Goal: Task Accomplishment & Management: Manage account settings

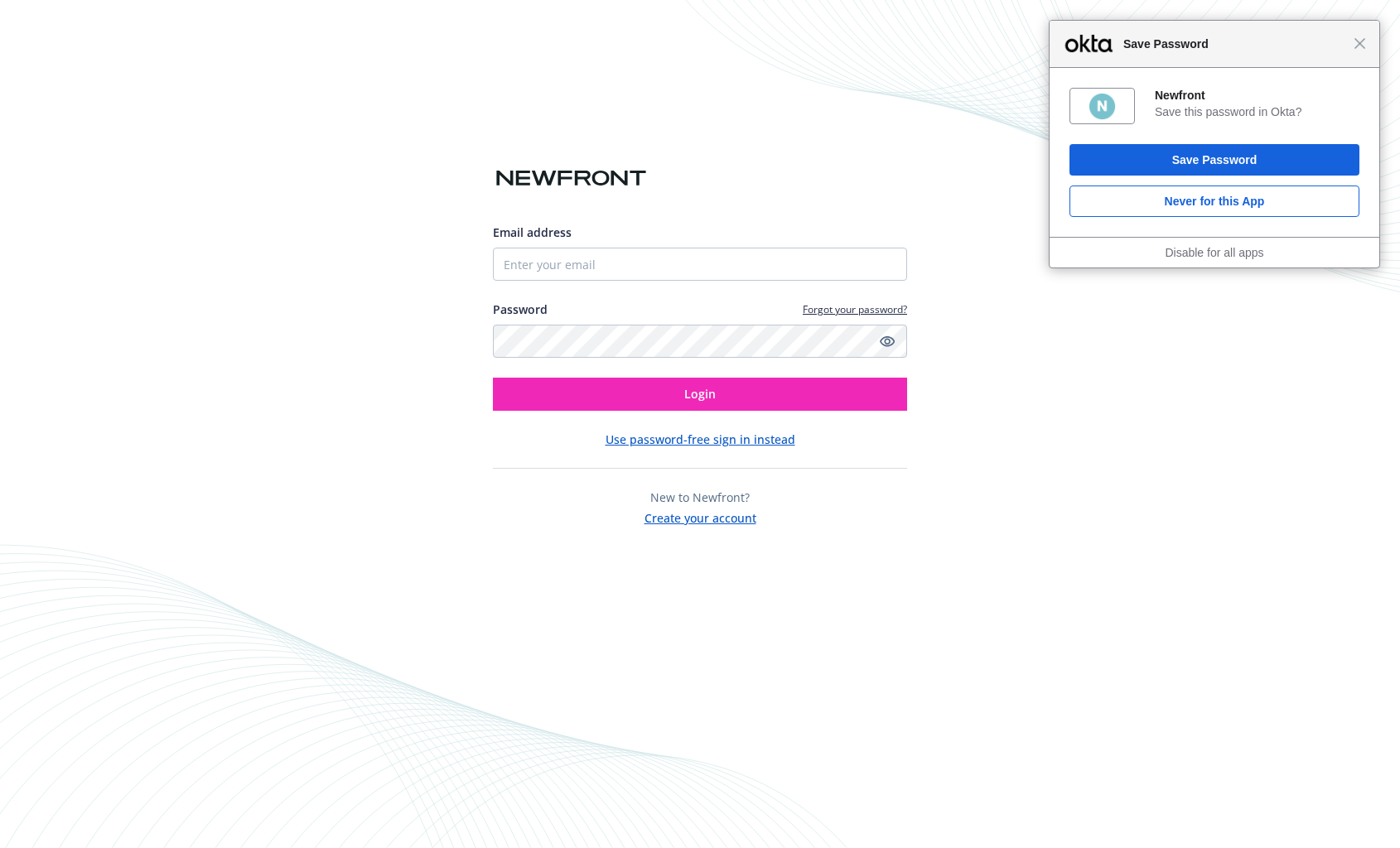
click at [999, 449] on div "Email address Password Forgot your password? Login Use password-free sign in in…" at bounding box center [700, 424] width 1400 height 848
click at [846, 308] on link "Forgot your password?" at bounding box center [855, 310] width 104 height 14
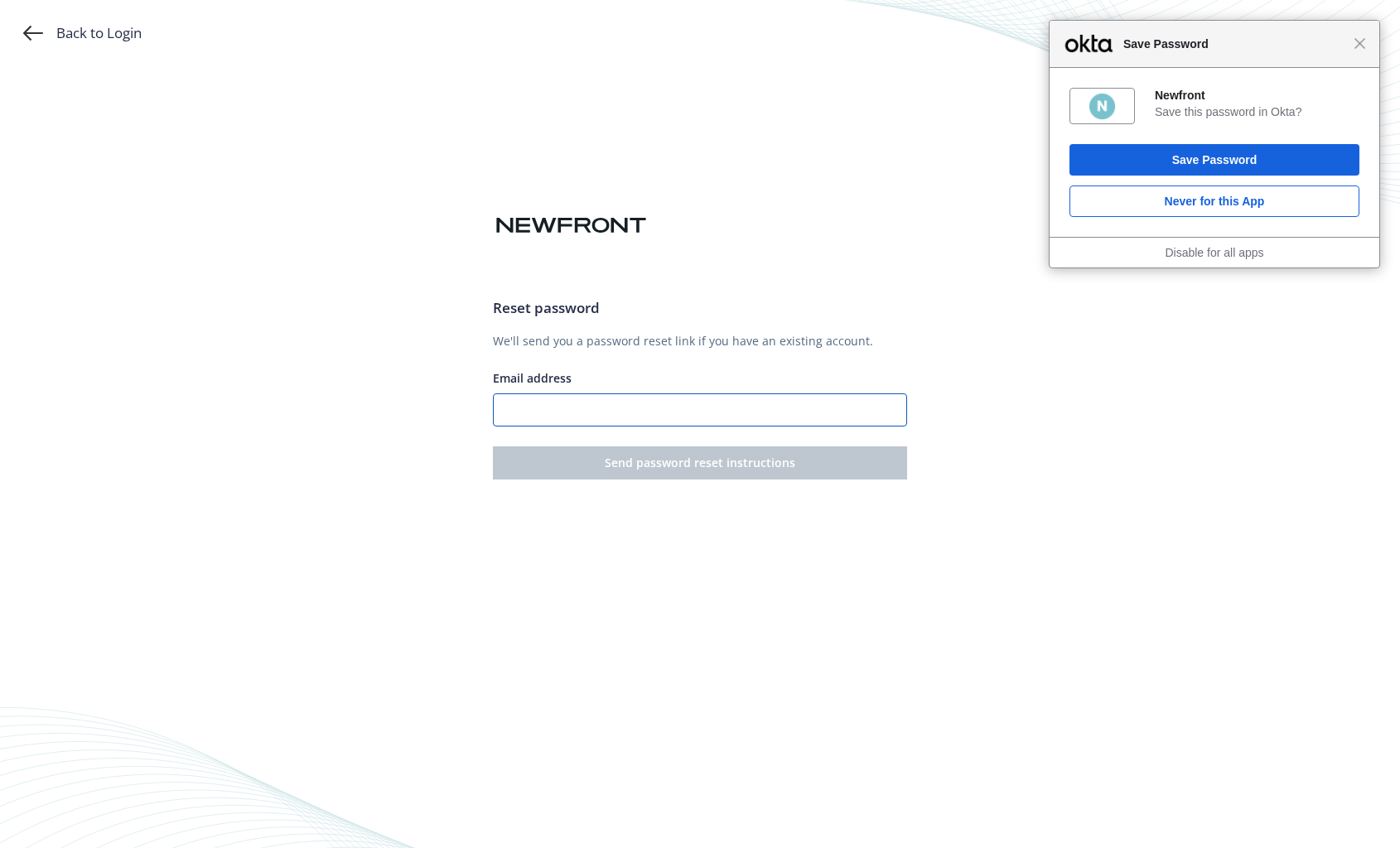
click at [657, 409] on input "Email address" at bounding box center [700, 410] width 414 height 33
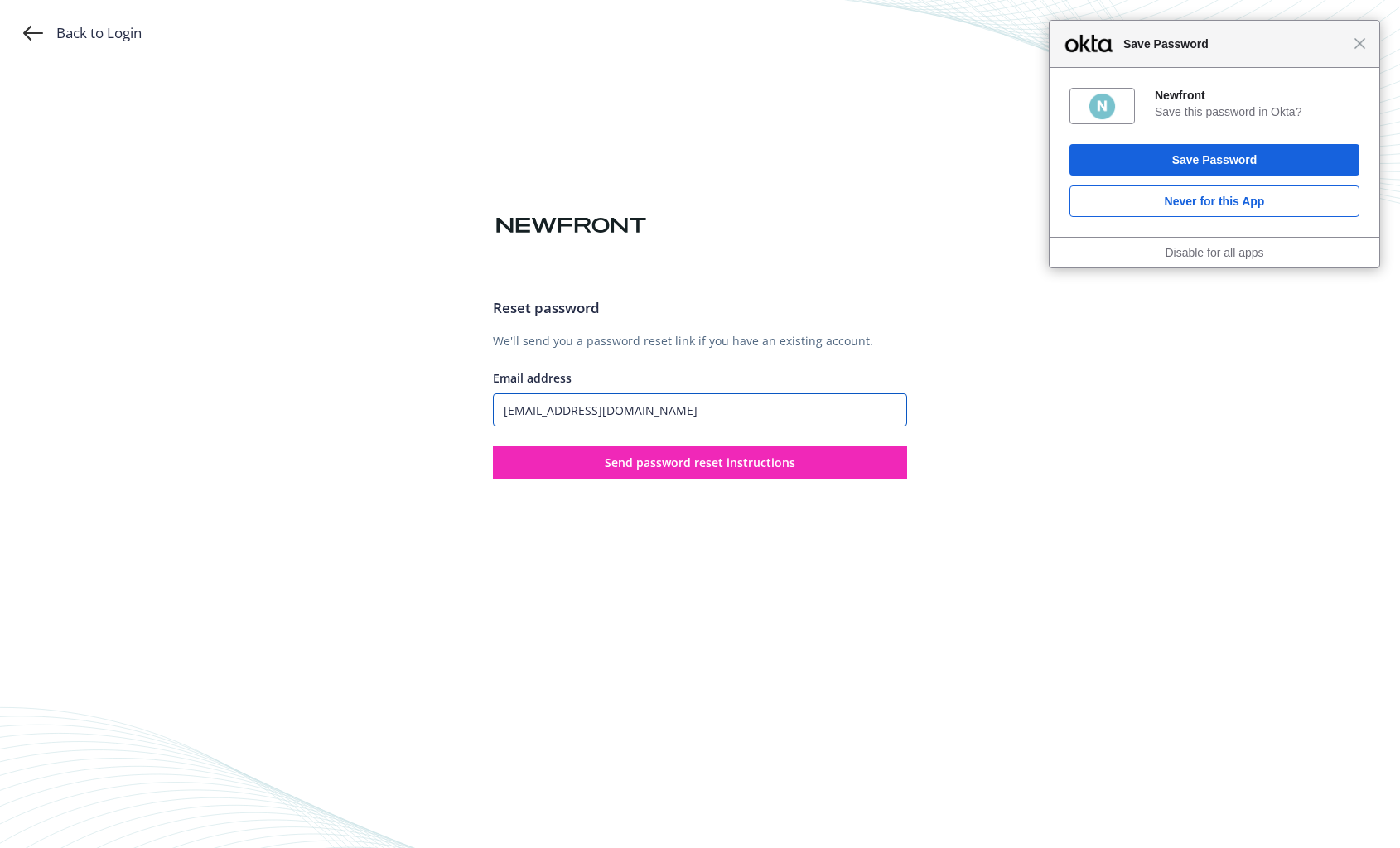
type input "rteruel@recurly.com"
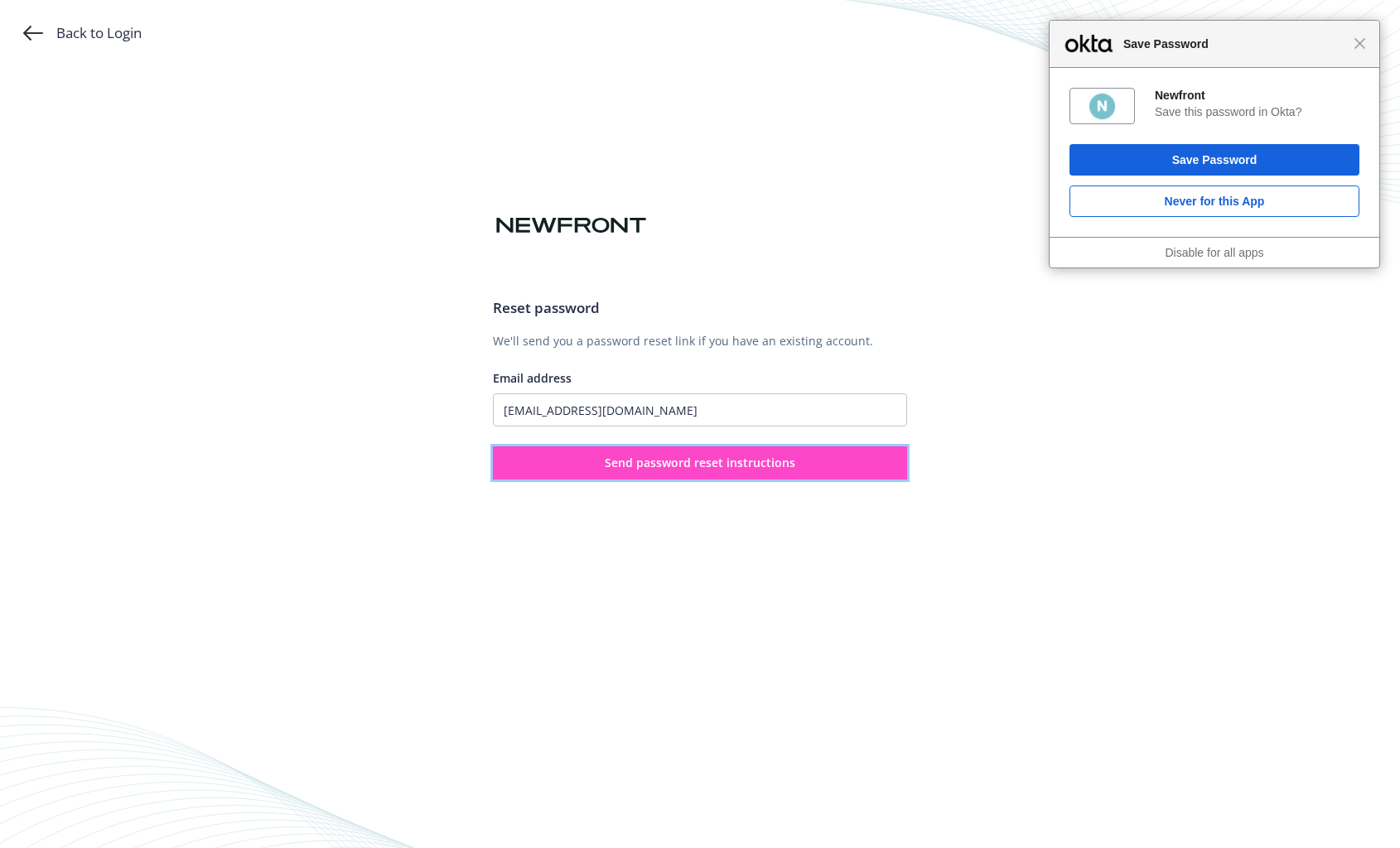
click at [713, 464] on span "Send password reset instructions" at bounding box center [700, 463] width 191 height 16
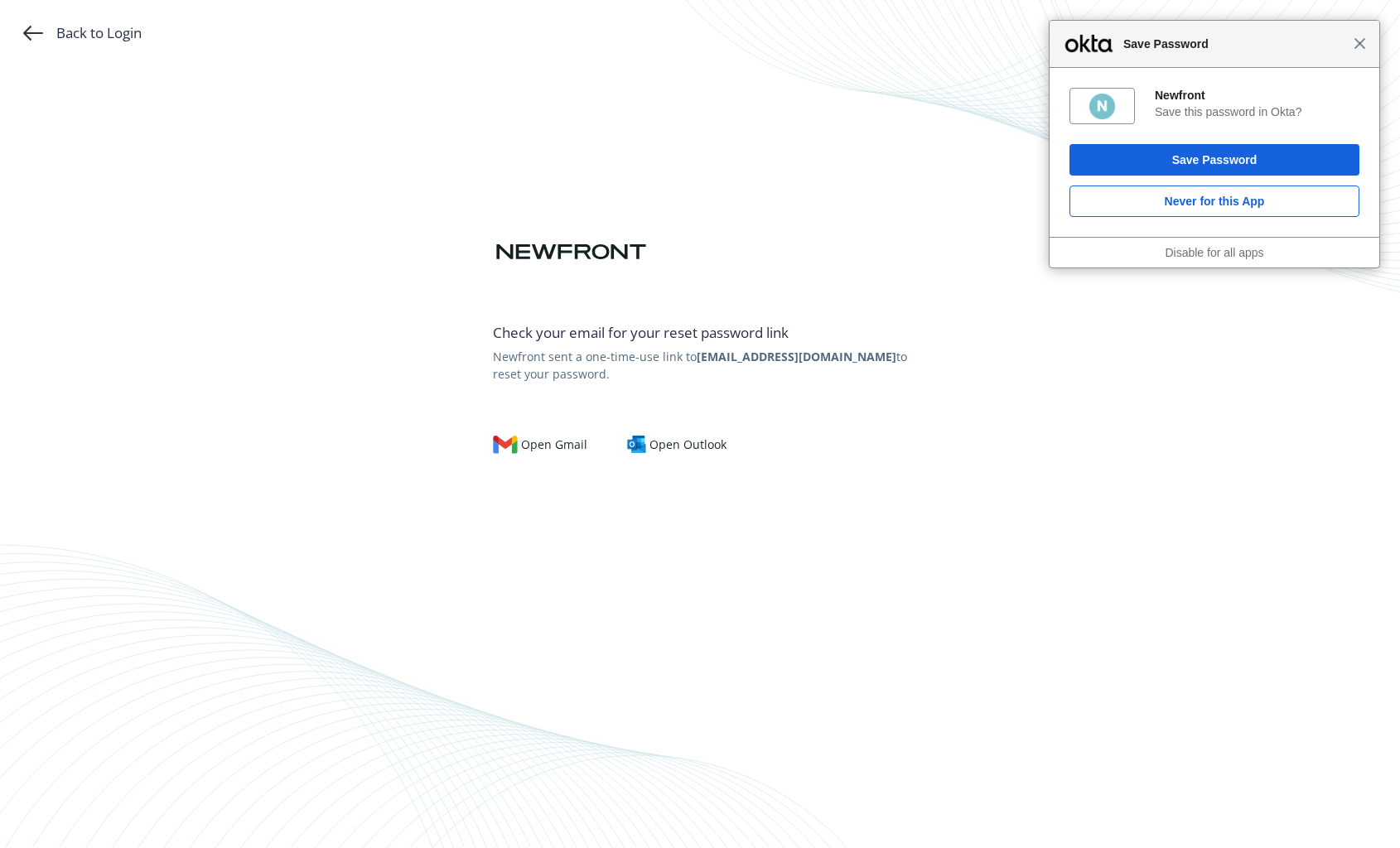
click at [1360, 43] on span "Close" at bounding box center [1360, 43] width 13 height 13
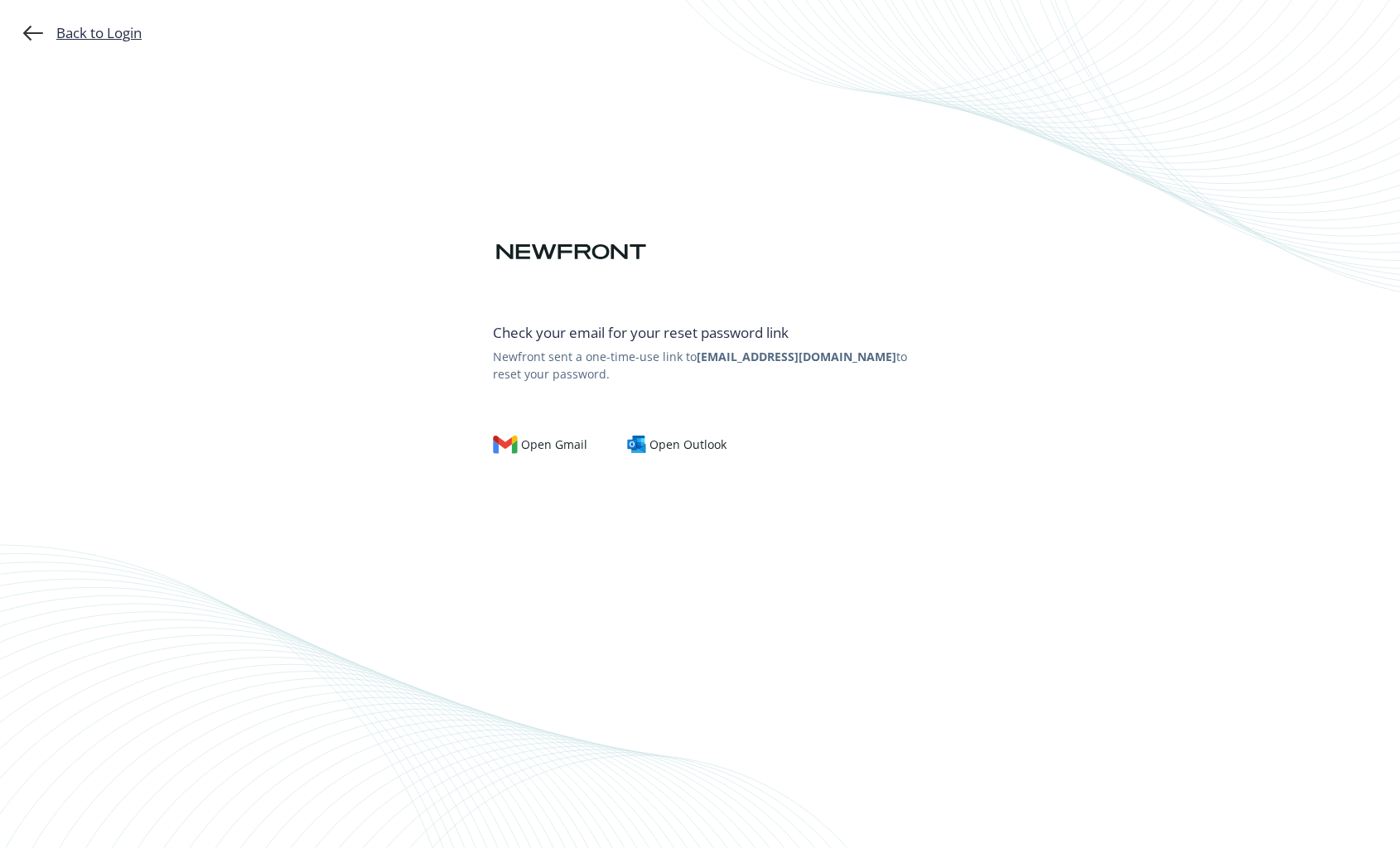
click at [125, 37] on div "Back to Login" at bounding box center [83, 33] width 119 height 20
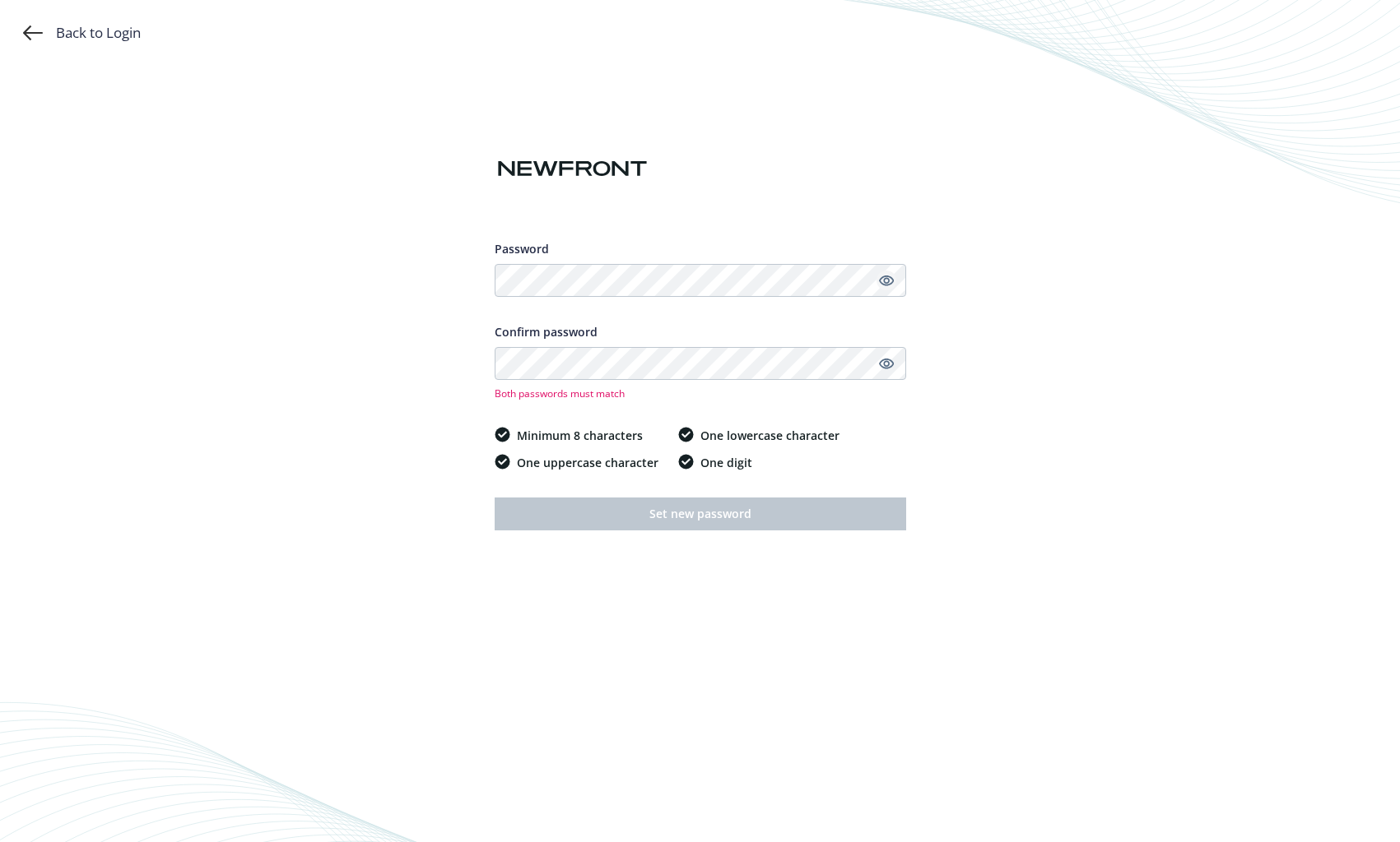
click at [883, 280] on icon "Show password" at bounding box center [885, 281] width 15 height 11
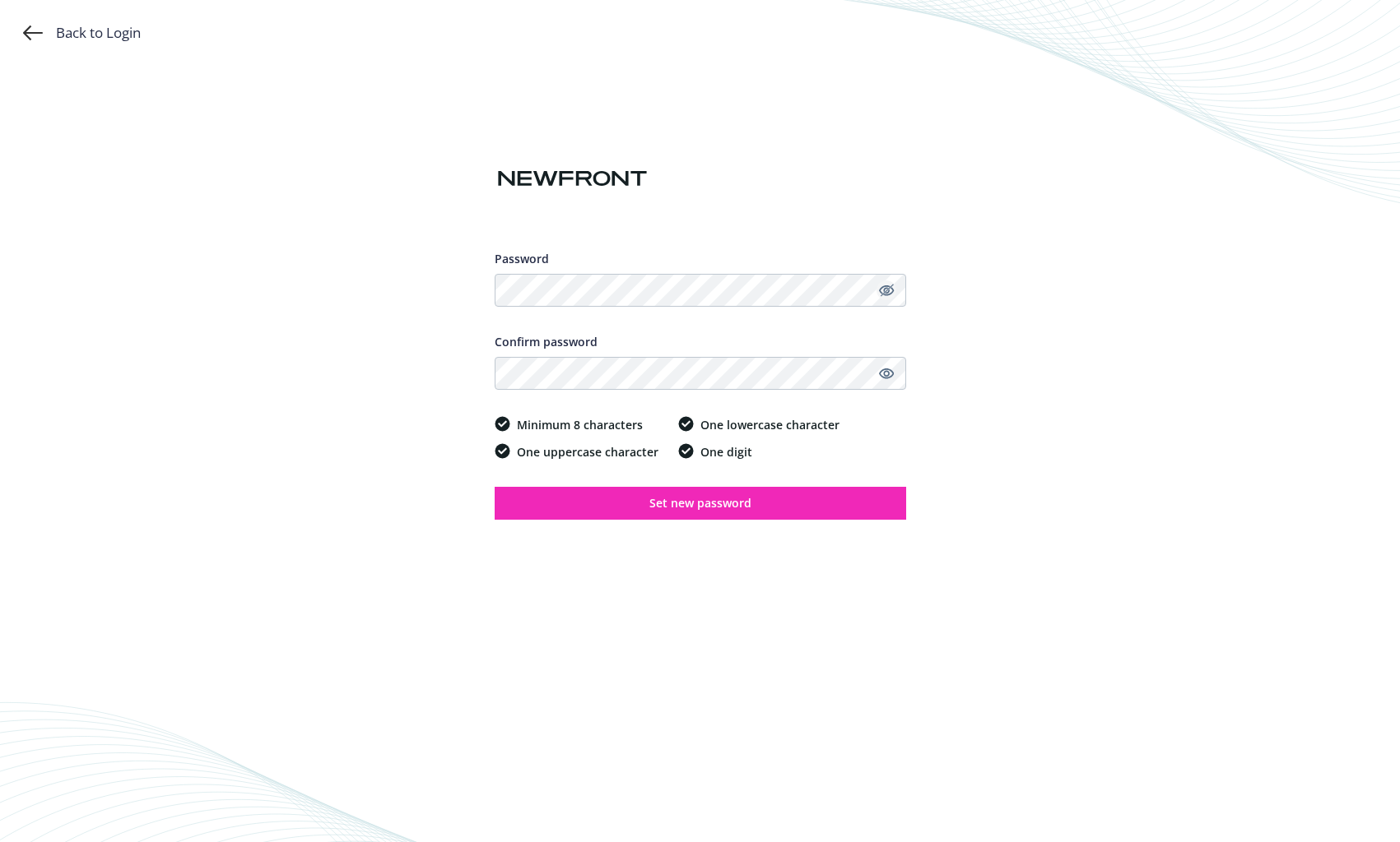
click at [885, 289] on icon "Hide password" at bounding box center [885, 291] width 15 height 11
click at [700, 509] on span "Set new password" at bounding box center [700, 503] width 102 height 16
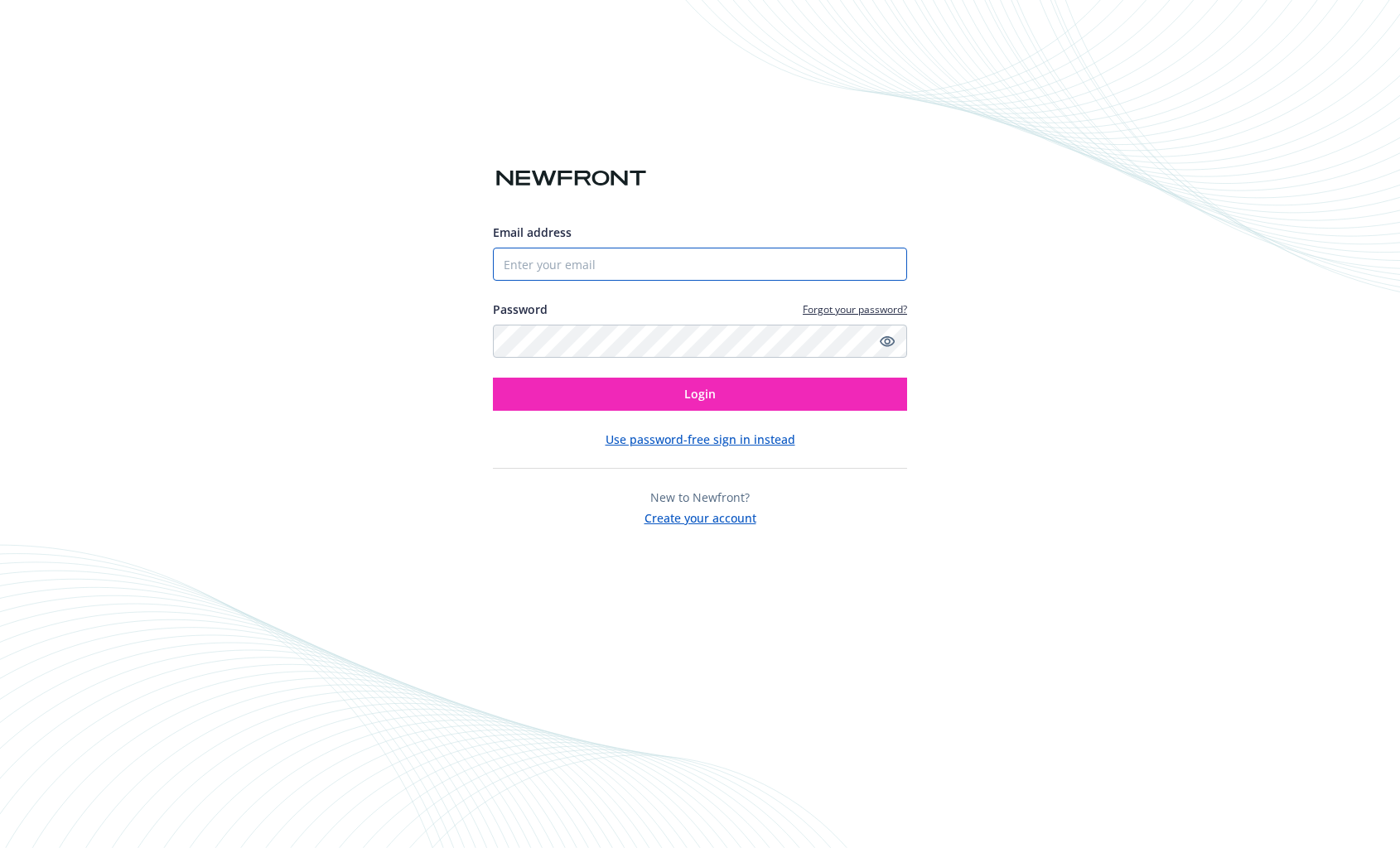
click at [562, 261] on input "Email address" at bounding box center [700, 264] width 414 height 33
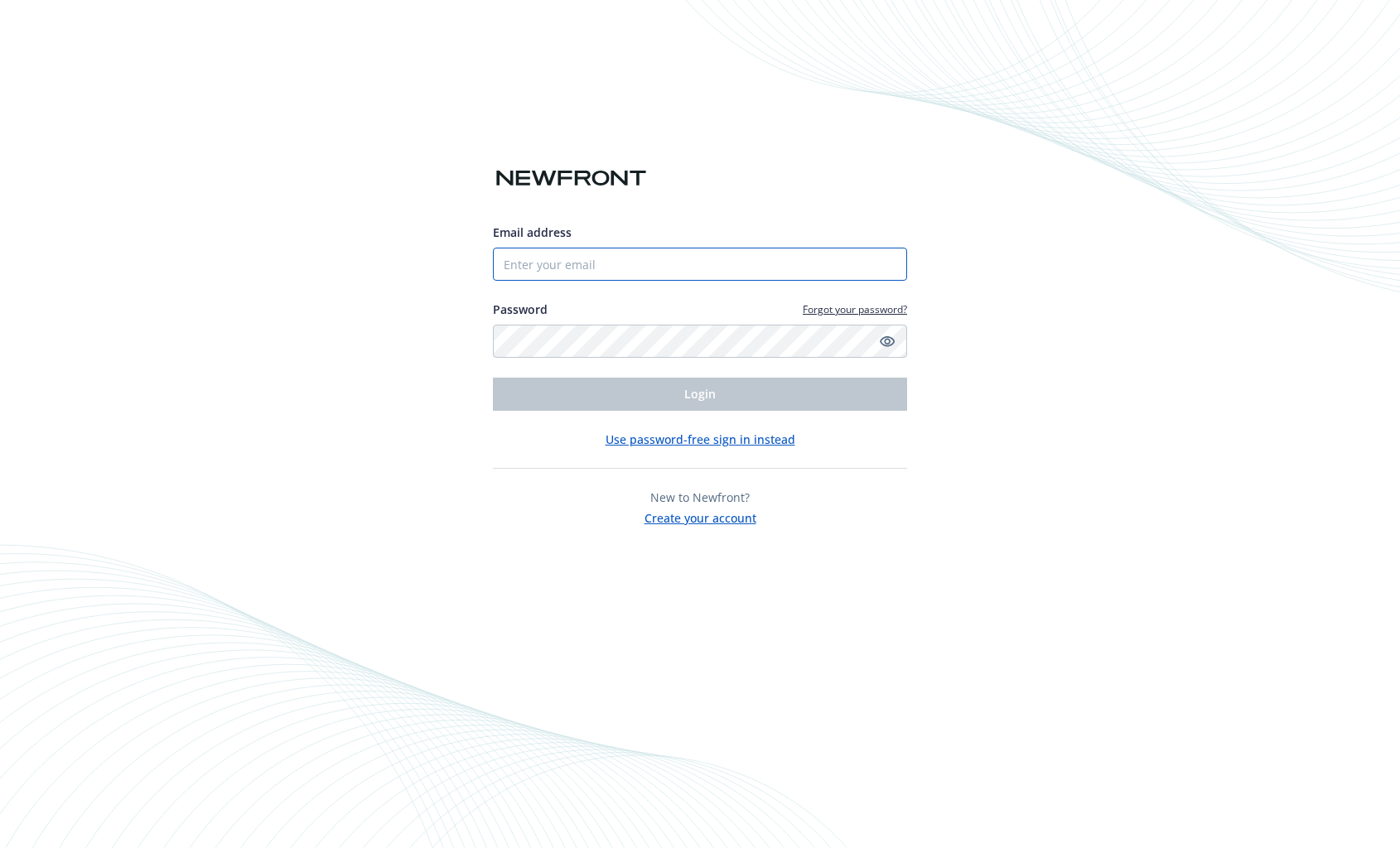
click at [548, 261] on input "Email address" at bounding box center [700, 264] width 414 height 33
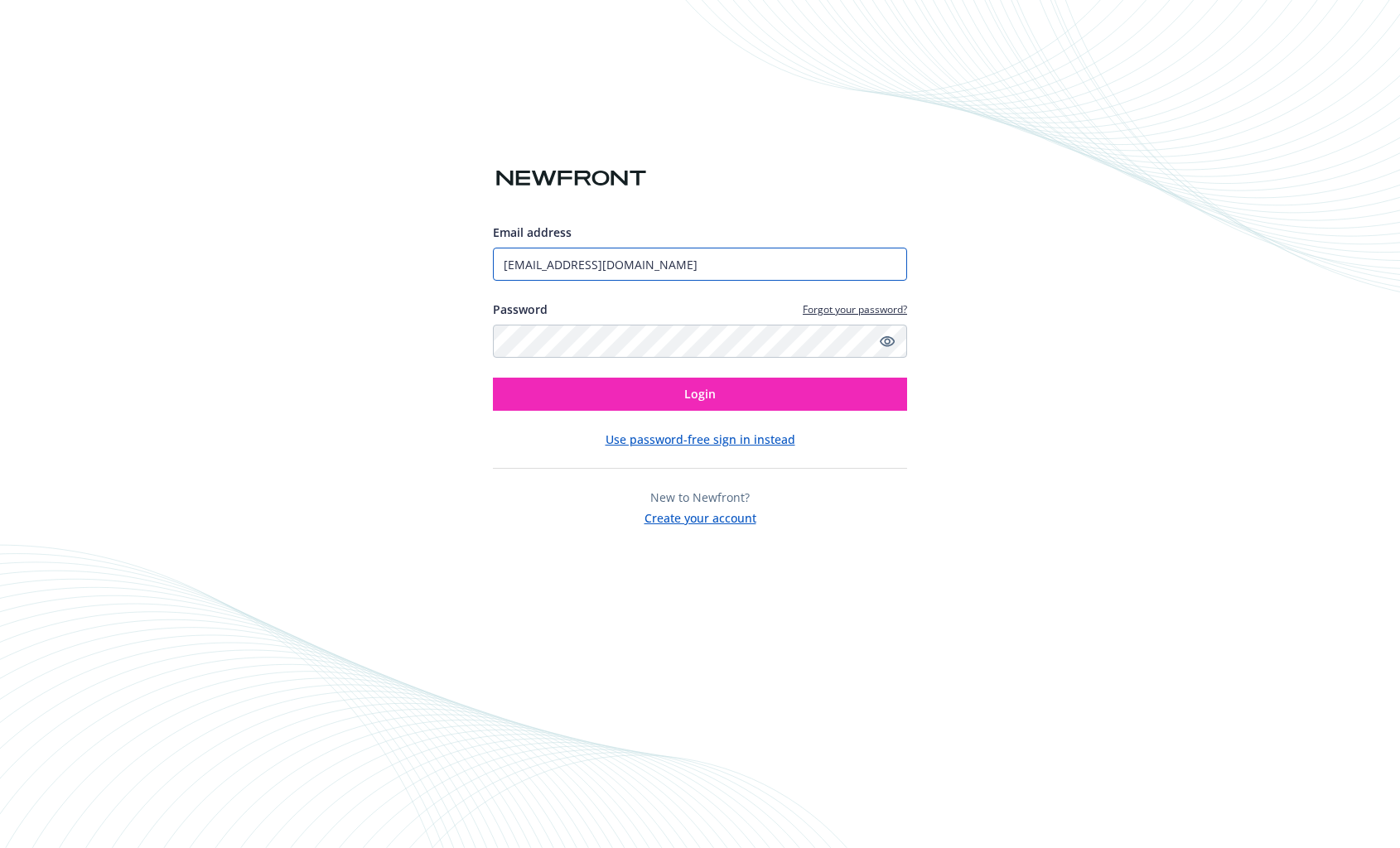
type input "[EMAIL_ADDRESS][DOMAIN_NAME]"
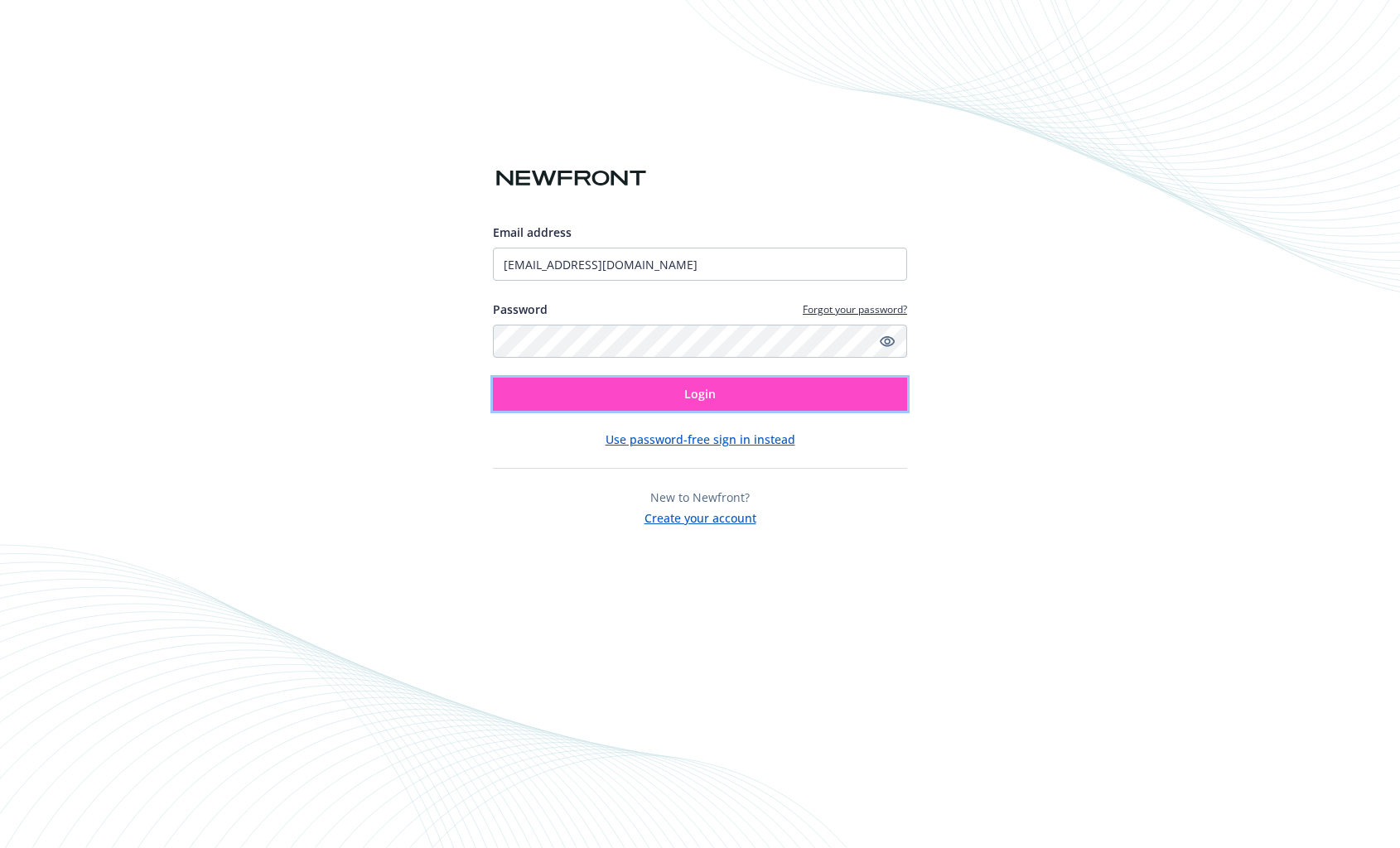
click at [730, 403] on button "Login" at bounding box center [700, 394] width 414 height 33
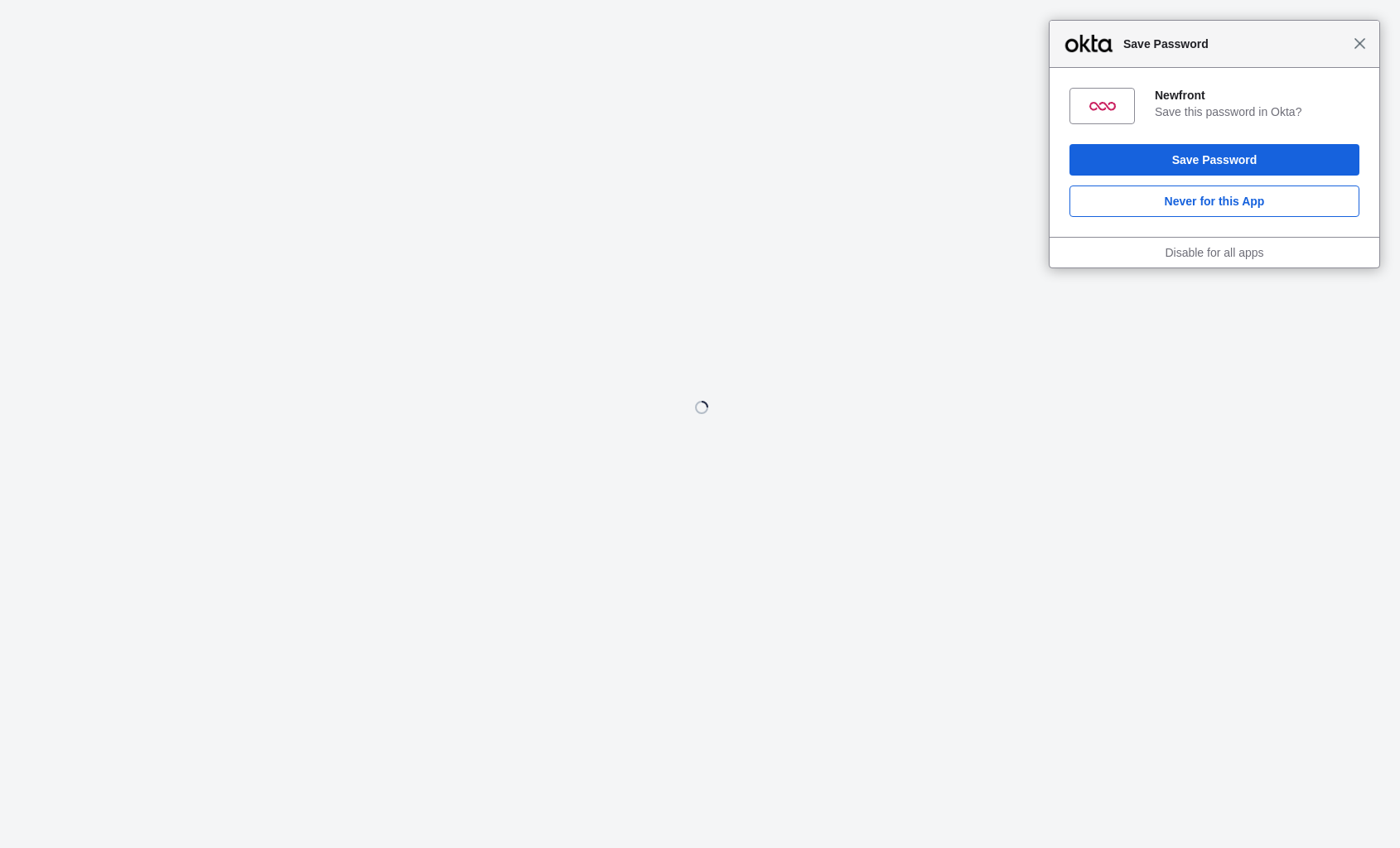
click at [1358, 40] on span "Close" at bounding box center [1360, 43] width 13 height 13
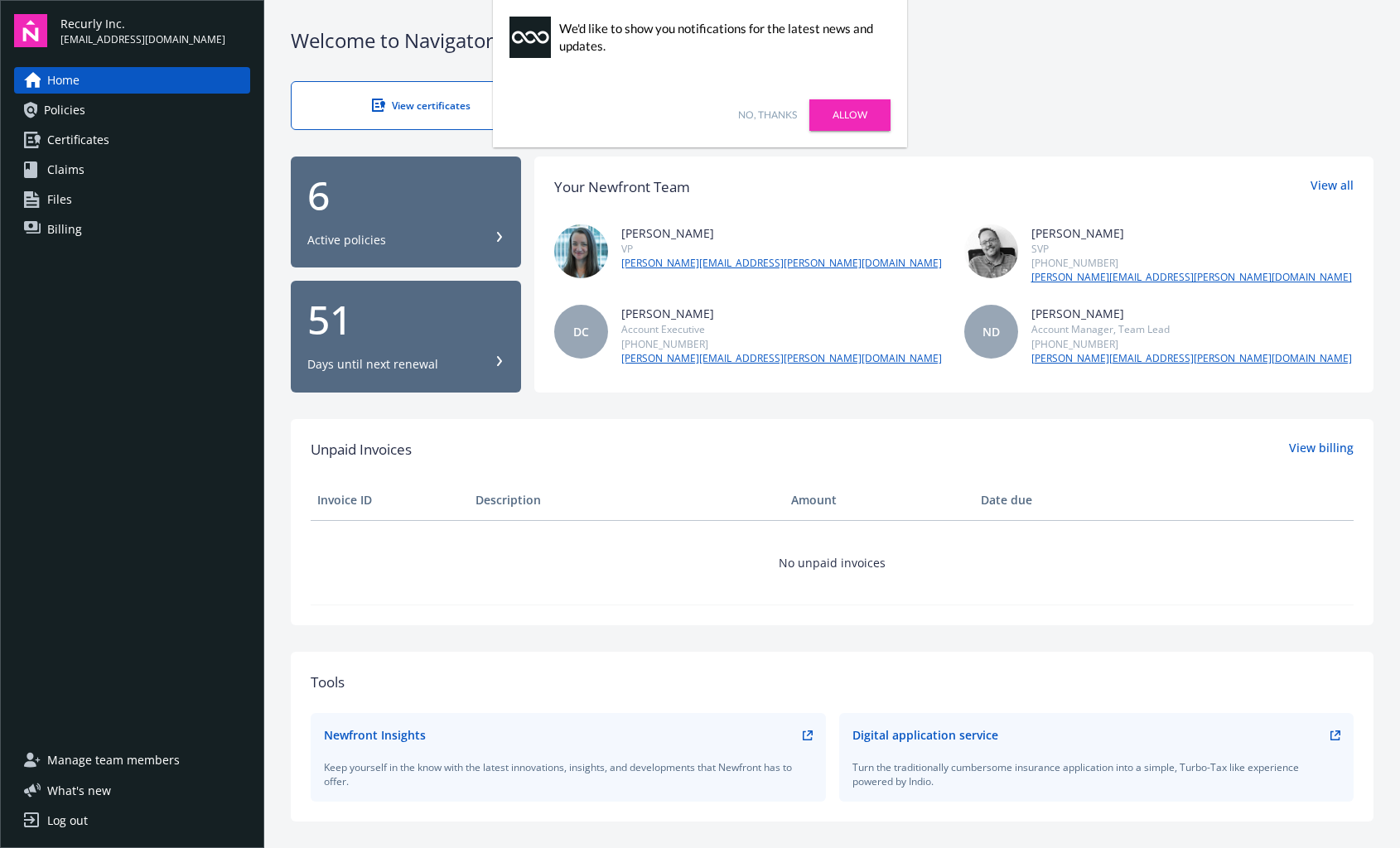
click at [867, 114] on link "Allow" at bounding box center [850, 115] width 81 height 31
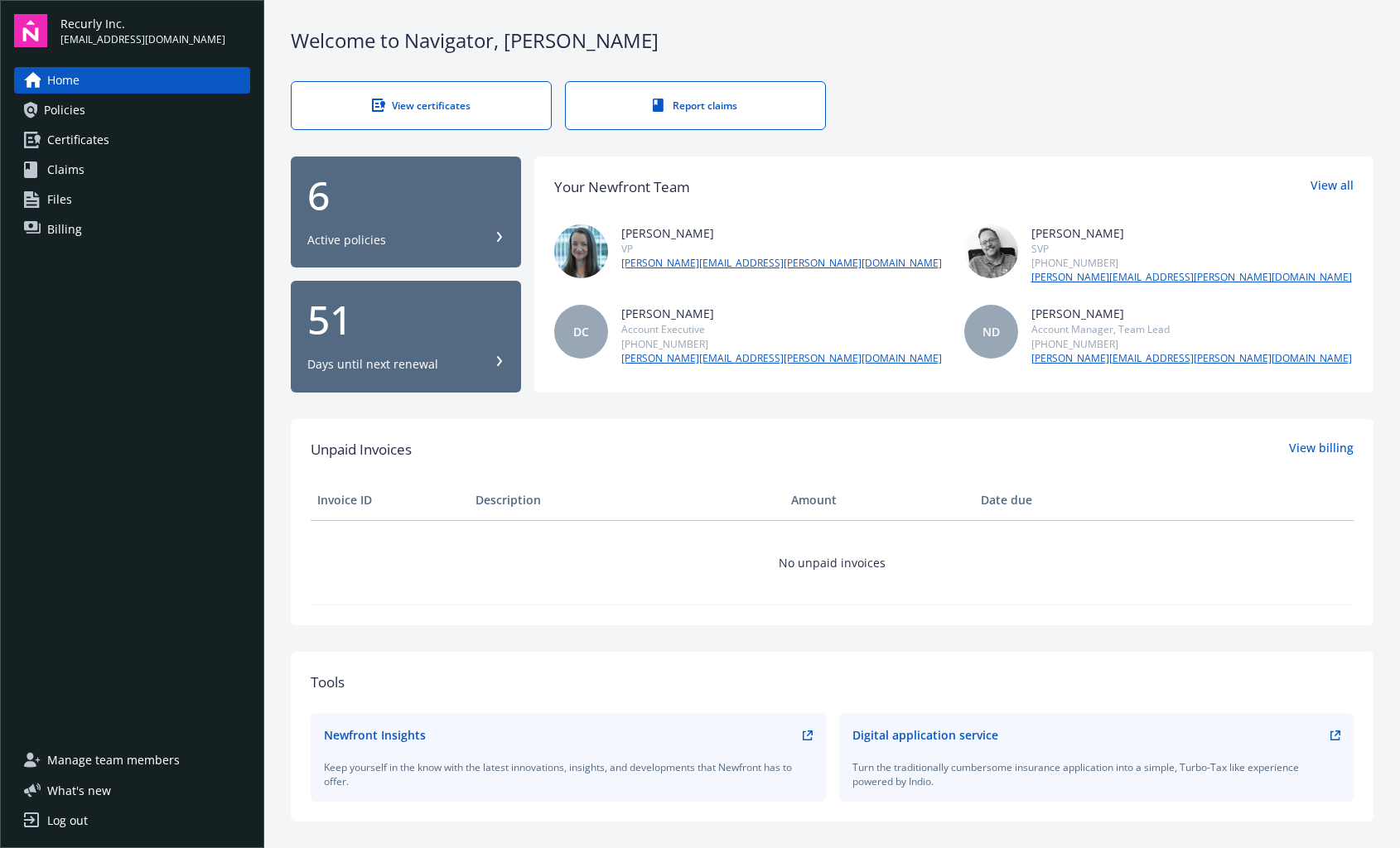
click at [61, 112] on span "Policies" at bounding box center [65, 110] width 41 height 27
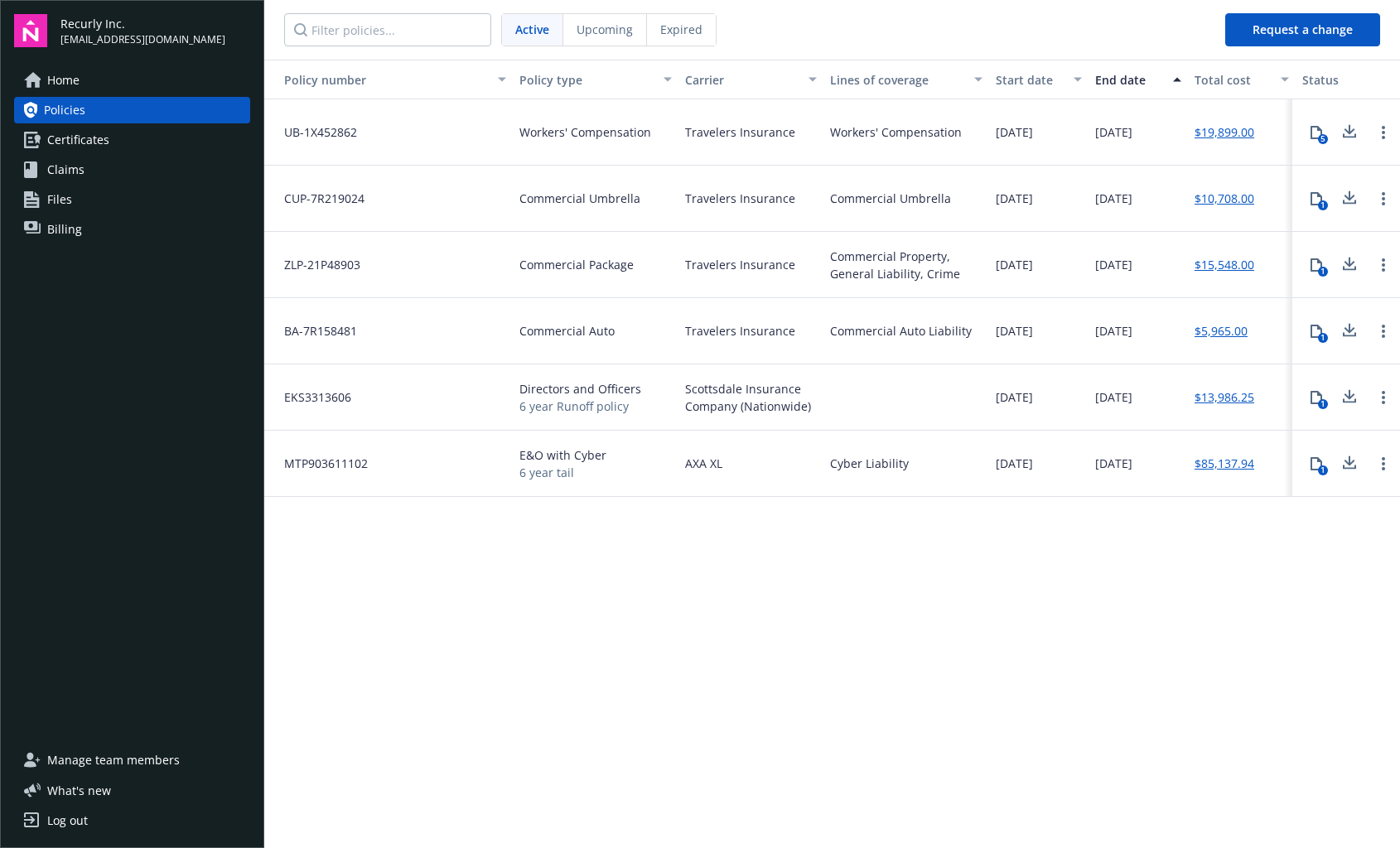
click at [611, 27] on span "Upcoming" at bounding box center [605, 29] width 57 height 17
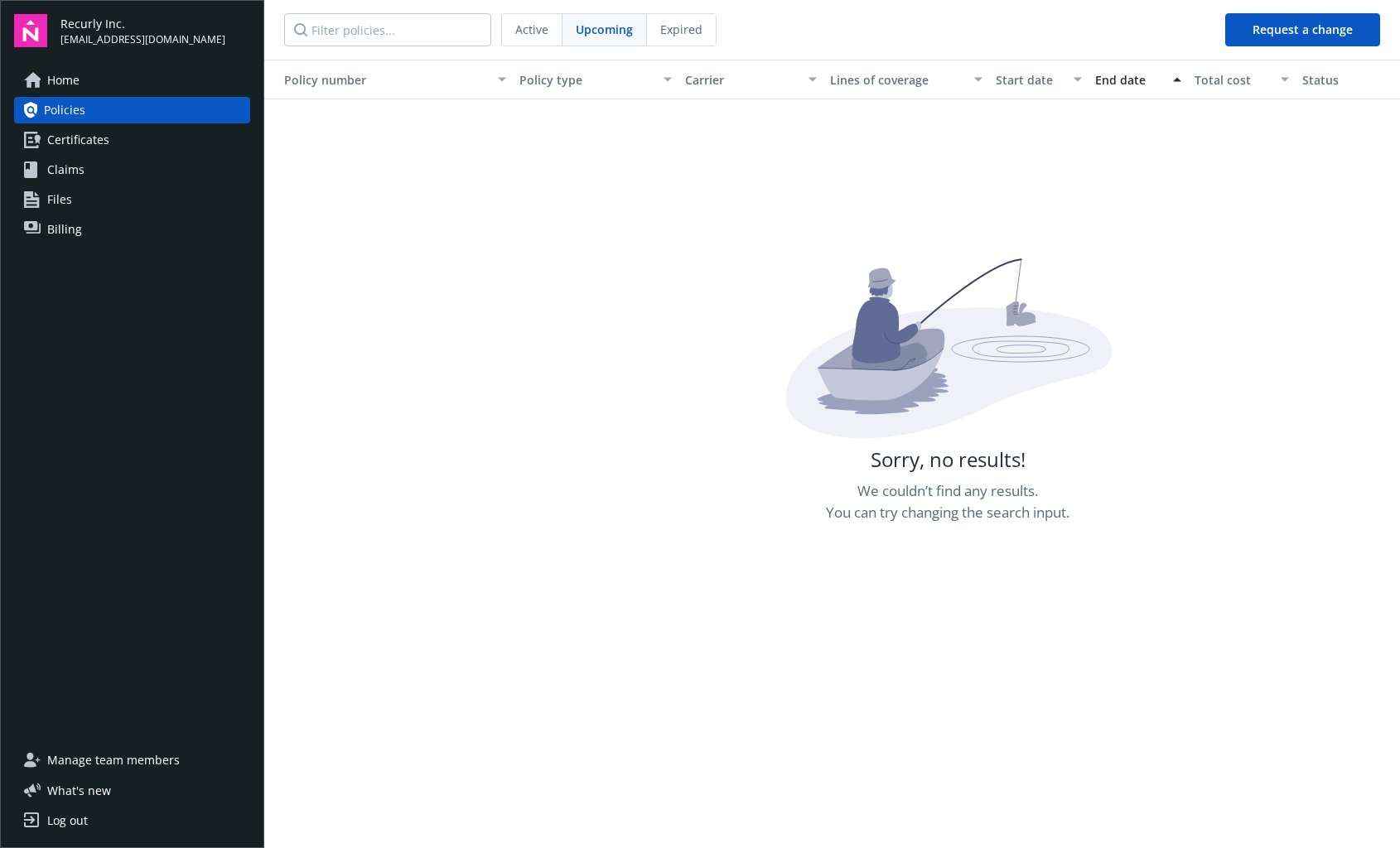
click at [687, 27] on span "Expired" at bounding box center [681, 29] width 42 height 17
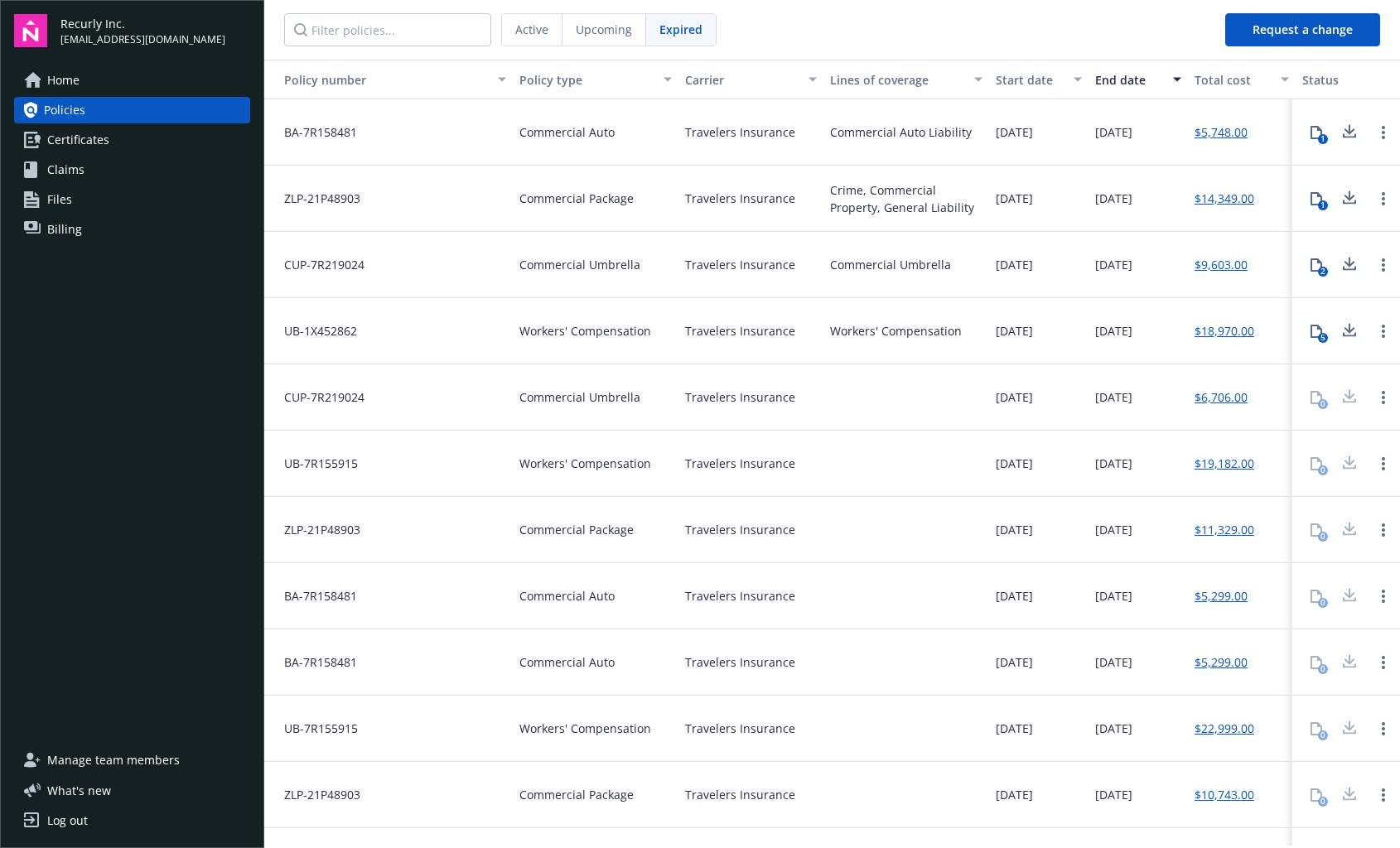
click at [501, 26] on div "Active Upcoming Expired" at bounding box center [609, 30] width 216 height 33
click at [524, 26] on span "Active" at bounding box center [532, 29] width 33 height 17
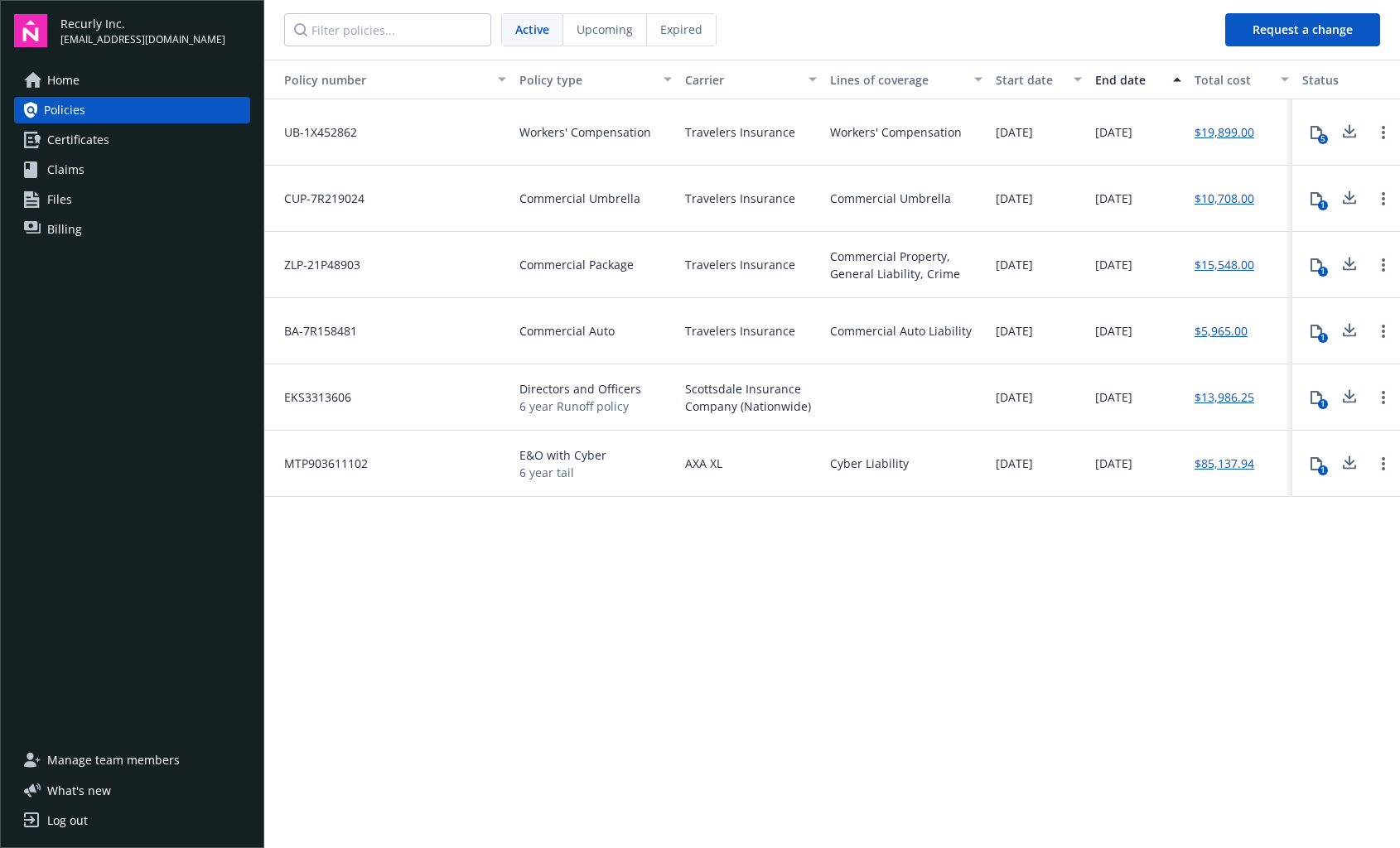
click at [111, 765] on span "Manage team members" at bounding box center [114, 761] width 133 height 27
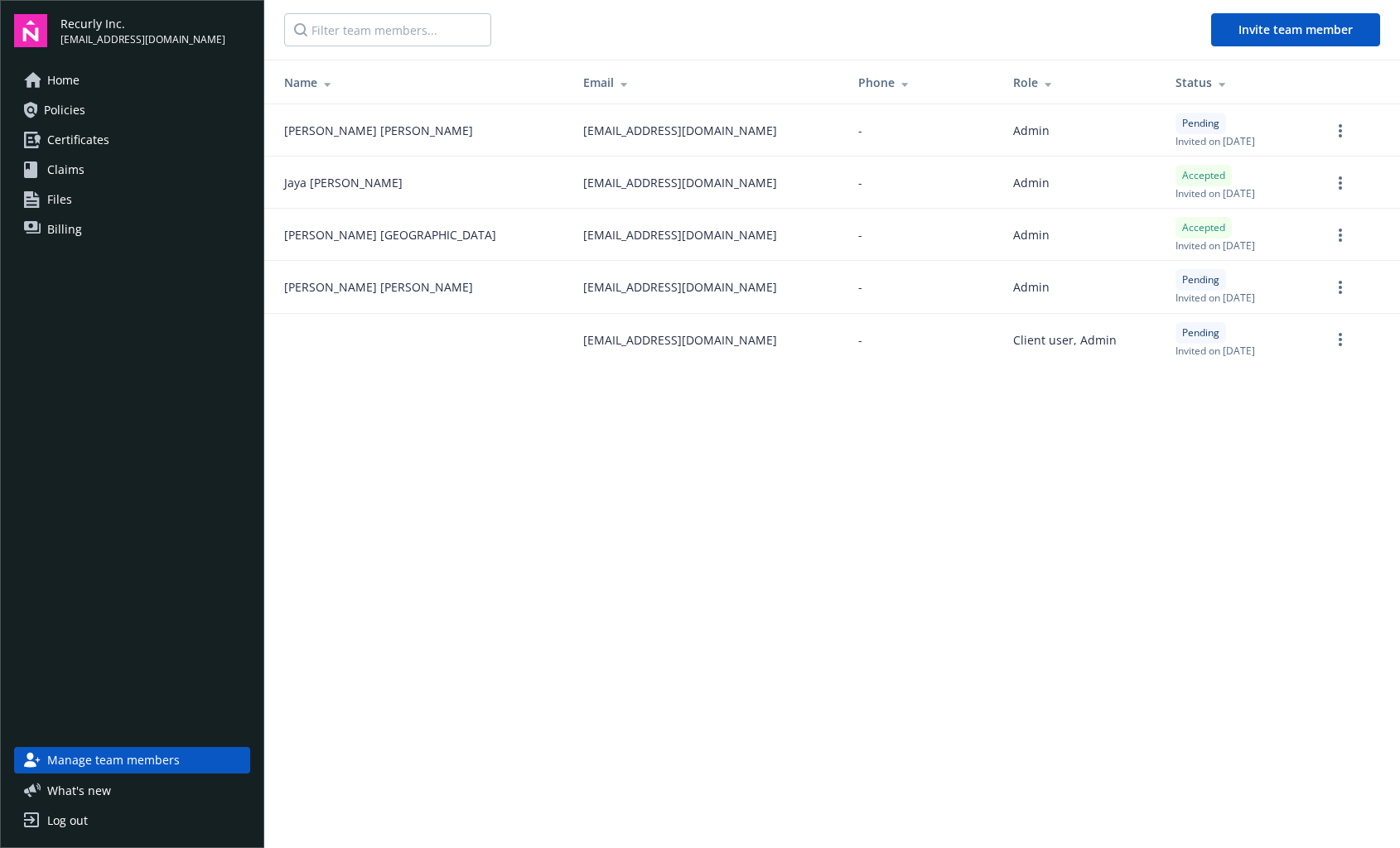
click at [64, 110] on span "Policies" at bounding box center [65, 110] width 41 height 27
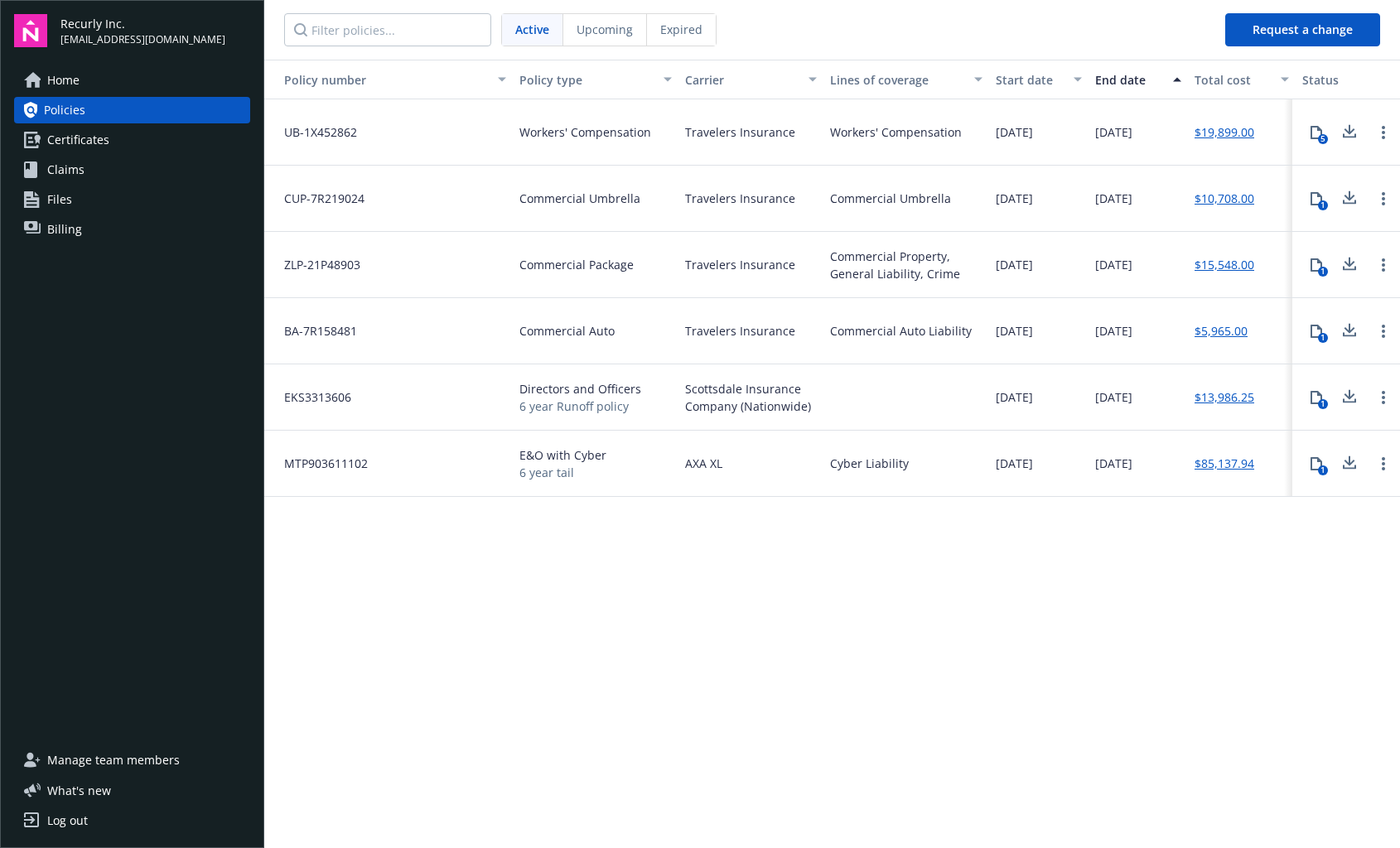
click at [664, 402] on div "Directors and Officers 6 year Runoff policy" at bounding box center [596, 398] width 165 height 66
click at [1347, 464] on icon at bounding box center [1350, 463] width 20 height 21
click at [1385, 464] on circle "Open options" at bounding box center [1384, 464] width 4 height 4
click at [1133, 548] on div "Policy number Policy type Carrier Lines of coverage Start date End date Total c…" at bounding box center [832, 452] width 1136 height 786
click at [1226, 461] on link "$85,137.94" at bounding box center [1225, 463] width 59 height 17
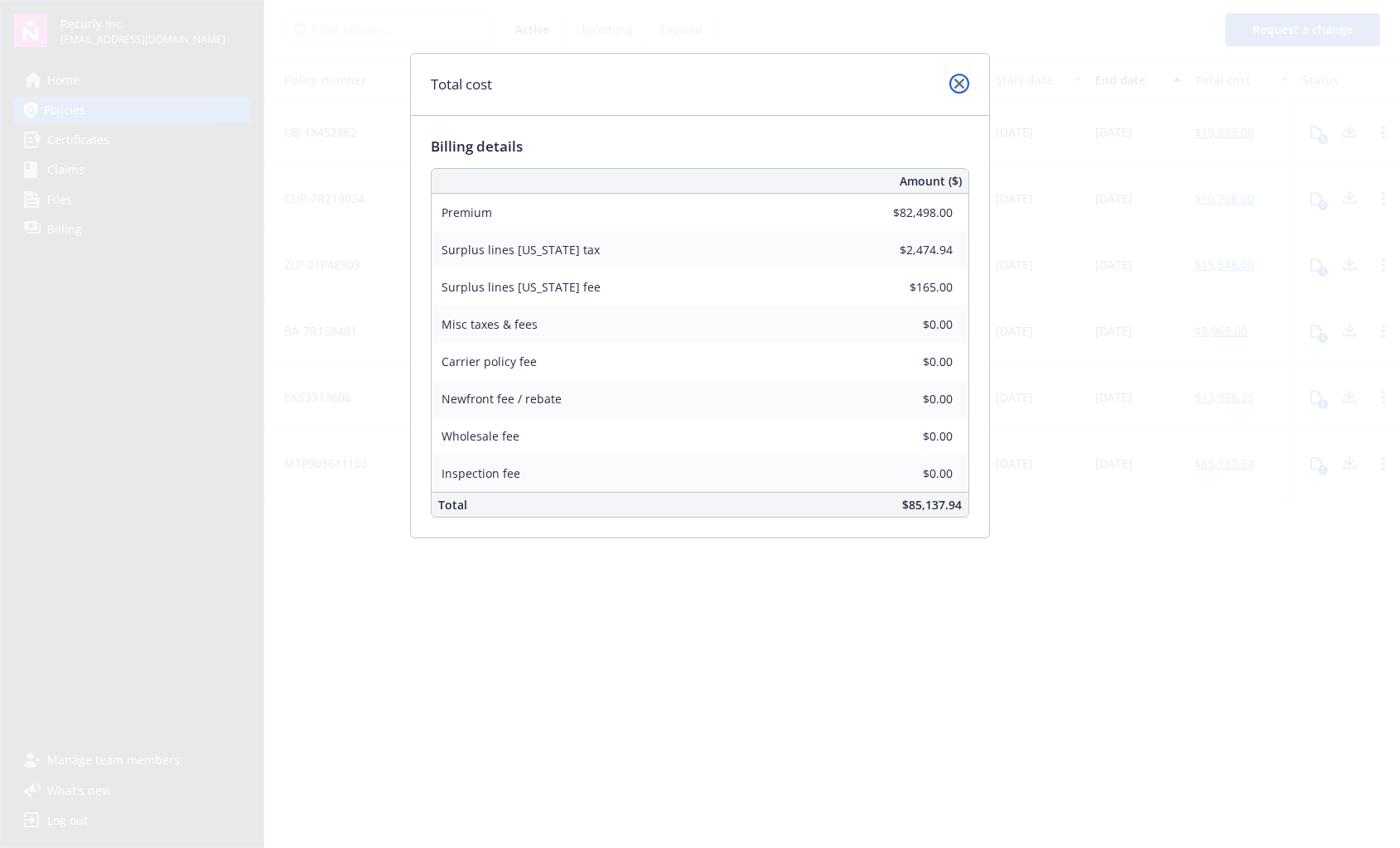
click at [960, 80] on icon "close" at bounding box center [959, 84] width 10 height 10
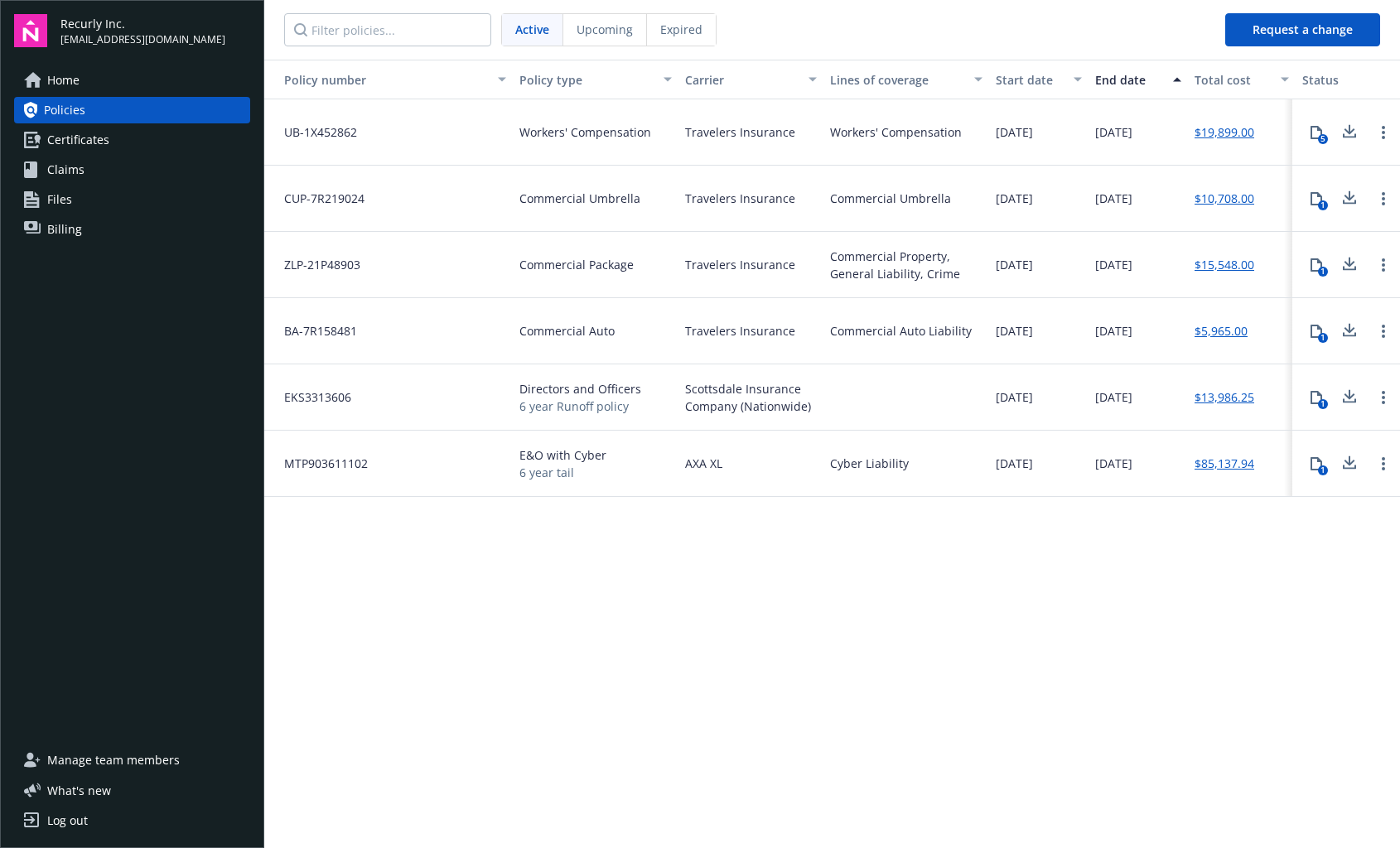
scroll to position [0, 1]
